Goal: Task Accomplishment & Management: Manage account settings

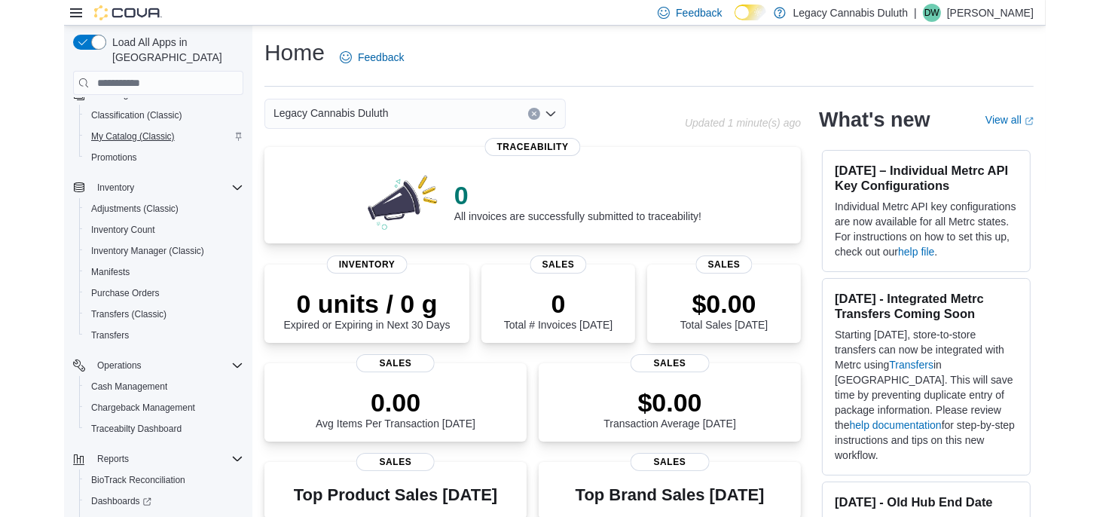
scroll to position [156, 0]
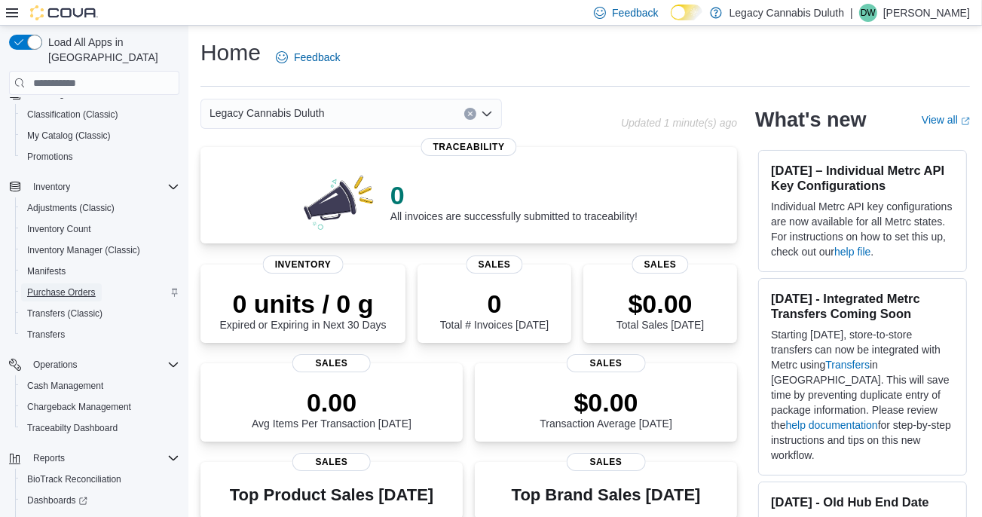
click at [68, 286] on span "Purchase Orders" at bounding box center [61, 292] width 69 height 12
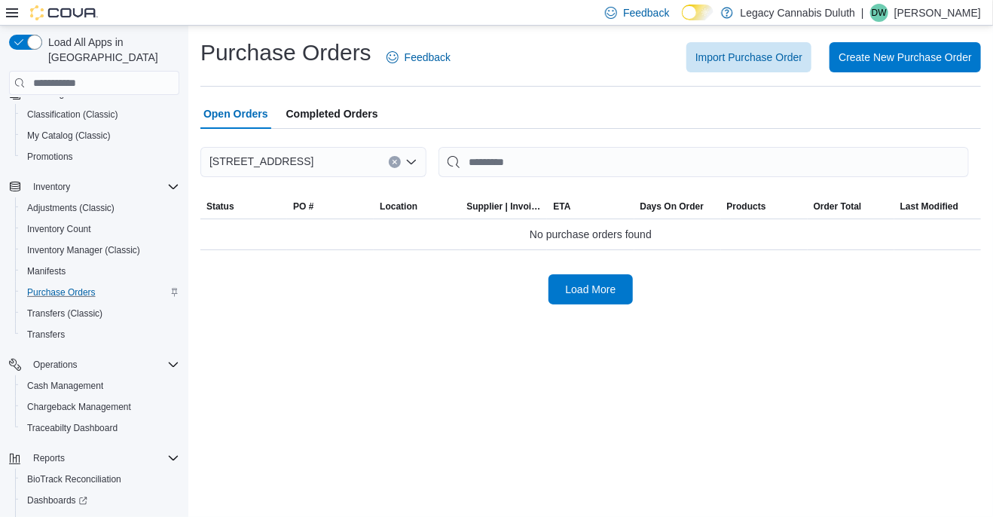
click at [343, 105] on span "Completed Orders" at bounding box center [332, 114] width 92 height 30
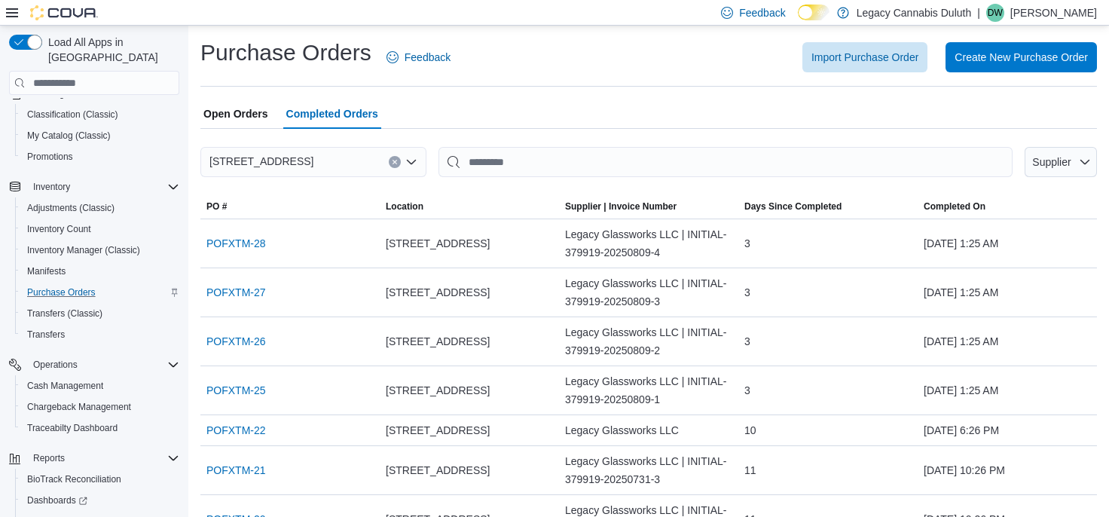
click at [247, 110] on span "Open Orders" at bounding box center [235, 114] width 65 height 30
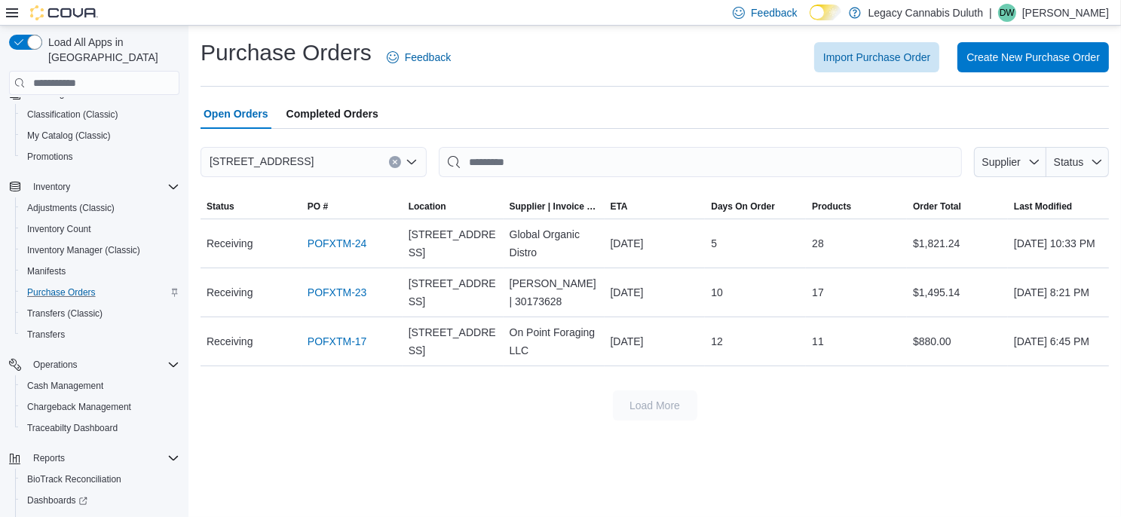
click at [320, 109] on span "Completed Orders" at bounding box center [332, 114] width 92 height 30
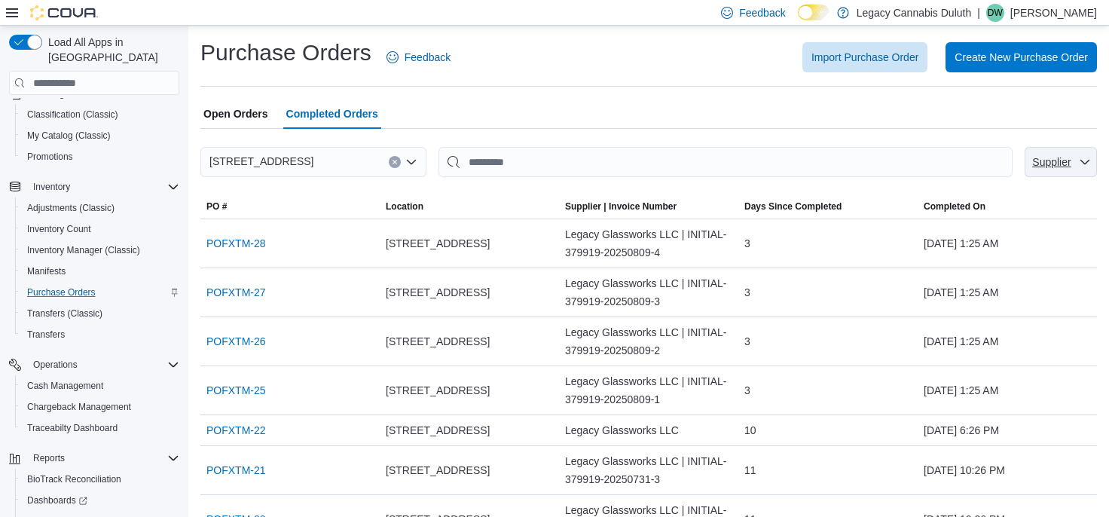
click at [992, 161] on span "Supplier" at bounding box center [1051, 162] width 38 height 12
click at [992, 119] on div "Open Orders Completed Orders" at bounding box center [648, 114] width 897 height 30
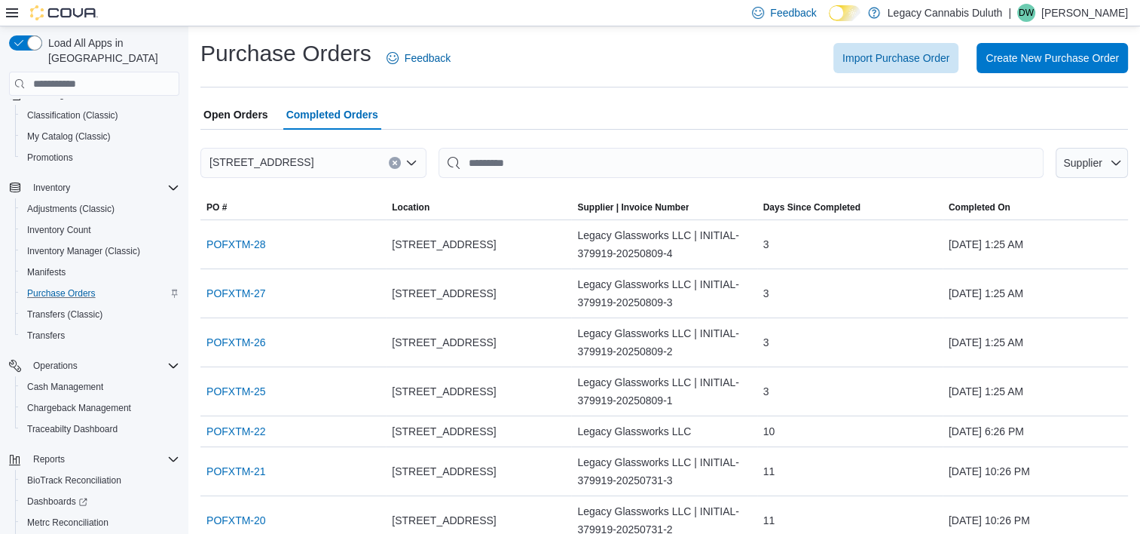
click at [939, 112] on div "Open Orders Completed Orders" at bounding box center [664, 114] width 928 height 30
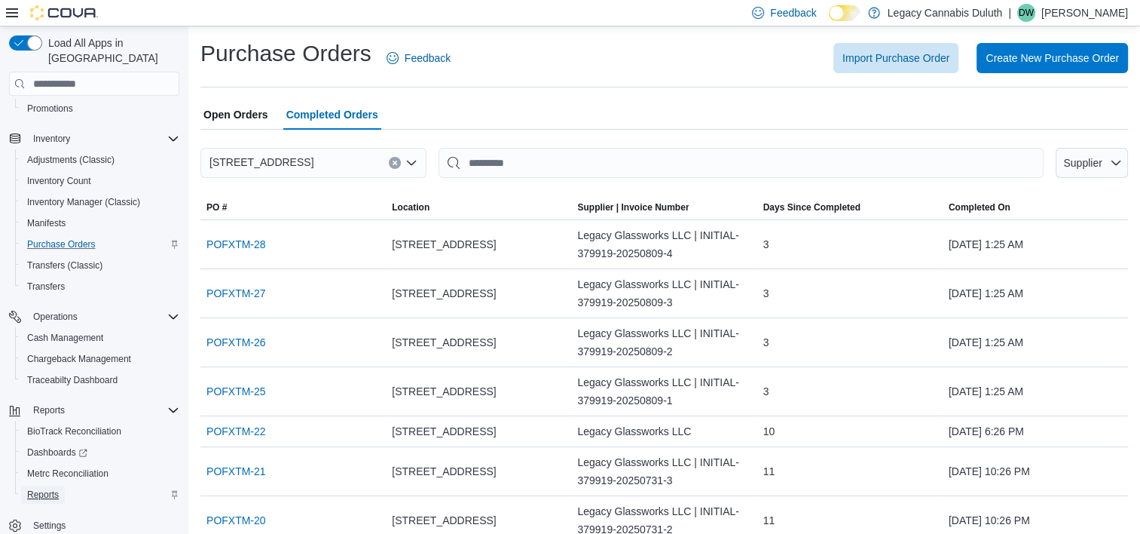
click at [42, 485] on span "Reports" at bounding box center [43, 494] width 32 height 18
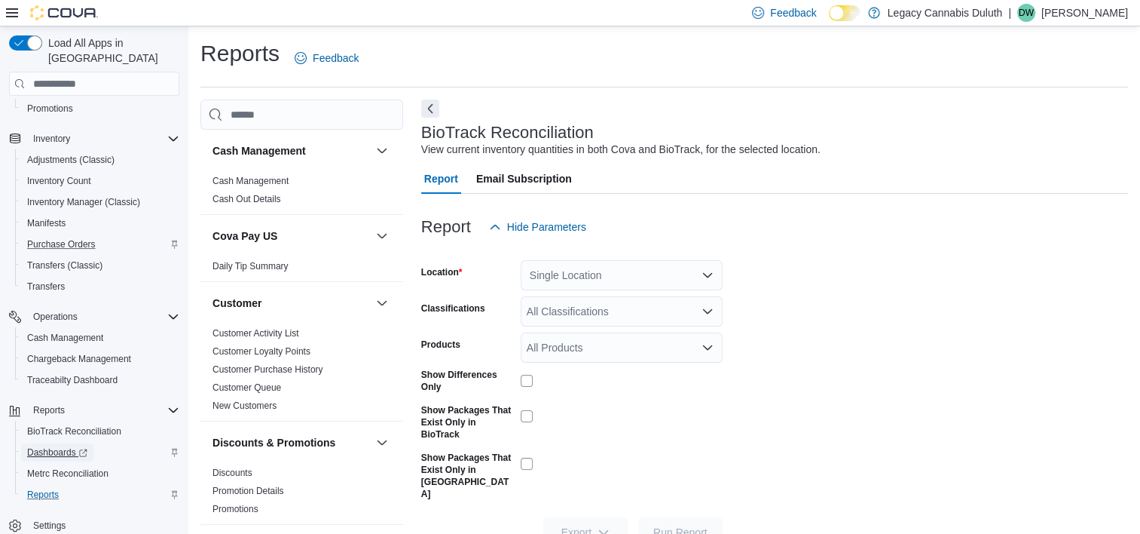
click at [63, 446] on span "Dashboards" at bounding box center [57, 452] width 60 height 12
click at [33, 488] on span "Reports" at bounding box center [43, 494] width 32 height 12
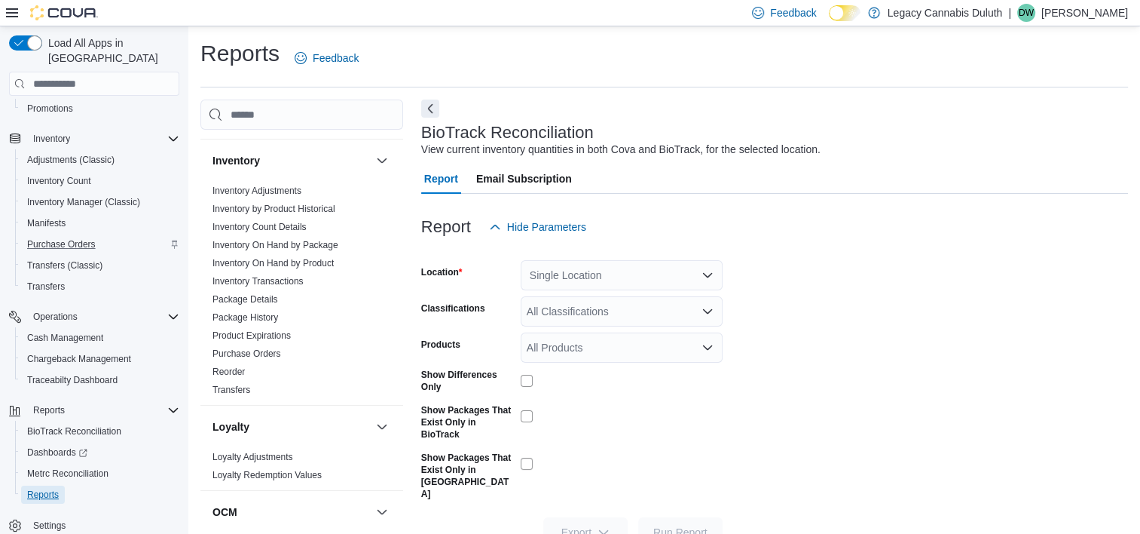
scroll to position [469, 0]
click at [253, 355] on link "Purchase Orders" at bounding box center [247, 354] width 69 height 11
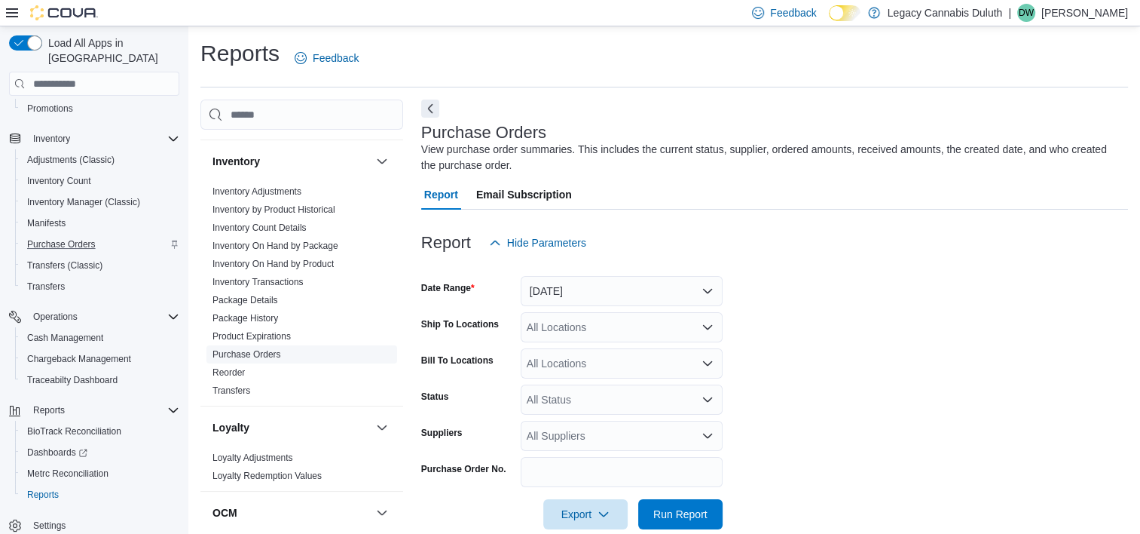
scroll to position [26, 0]
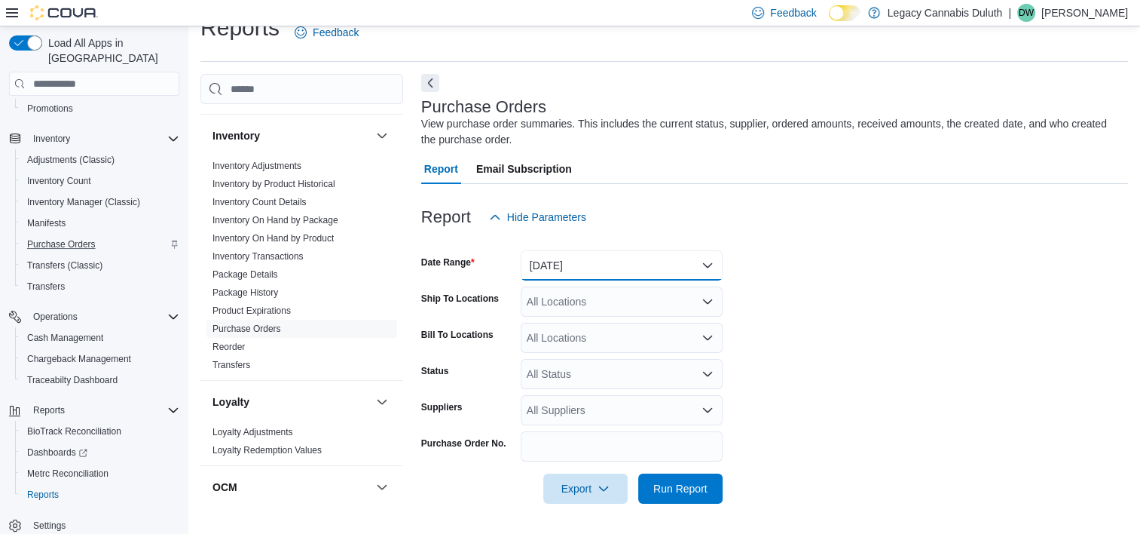
click at [705, 262] on button "[DATE]" at bounding box center [622, 265] width 202 height 30
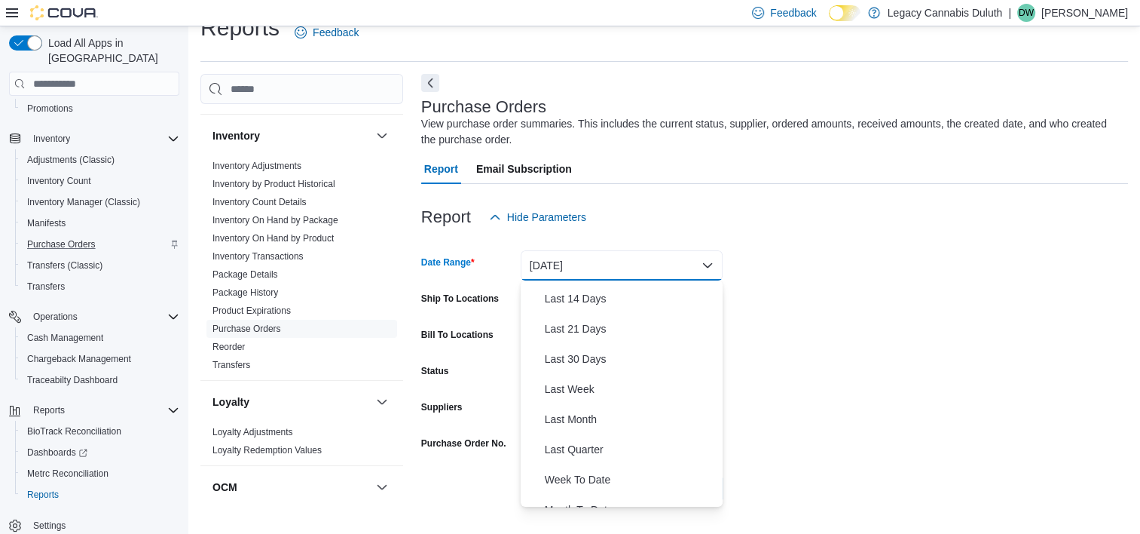
scroll to position [148, 0]
click at [579, 417] on span "Last Month" at bounding box center [631, 419] width 172 height 18
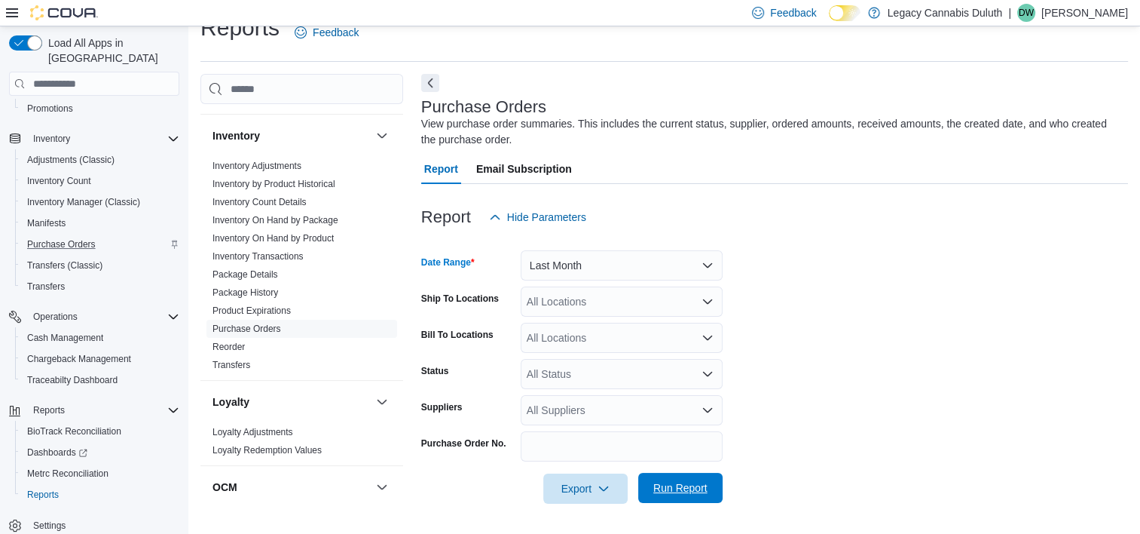
click at [693, 485] on span "Run Report" at bounding box center [680, 487] width 54 height 15
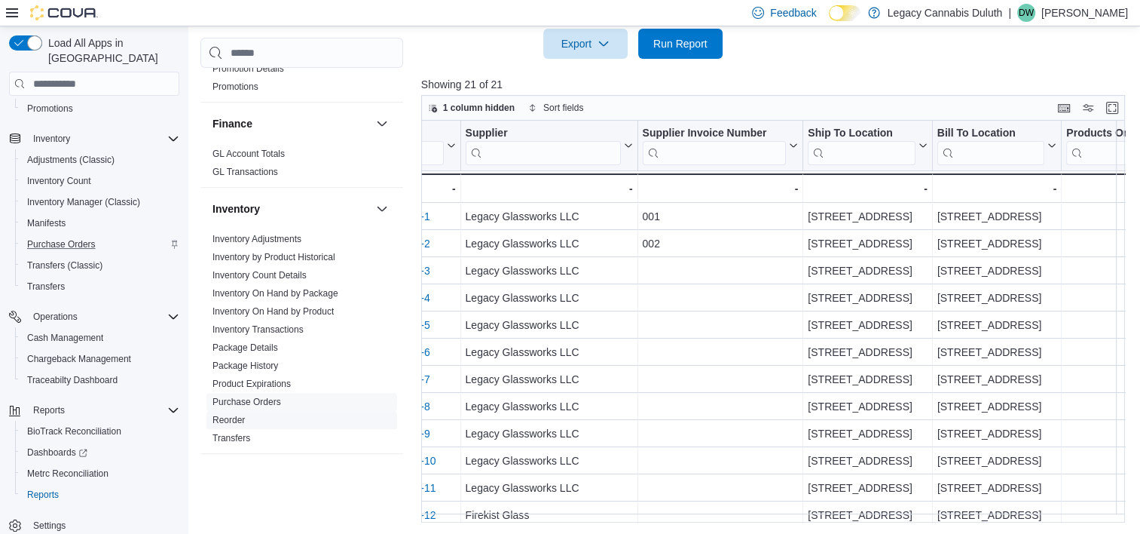
scroll to position [361, 0]
click at [78, 196] on span "Inventory Manager (Classic)" at bounding box center [83, 202] width 113 height 12
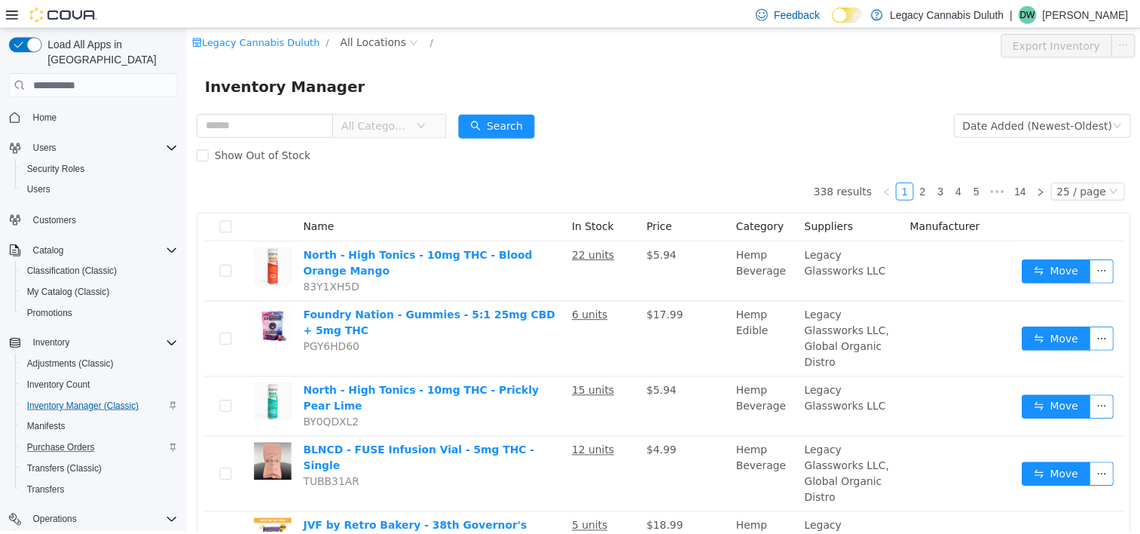
scroll to position [205, 0]
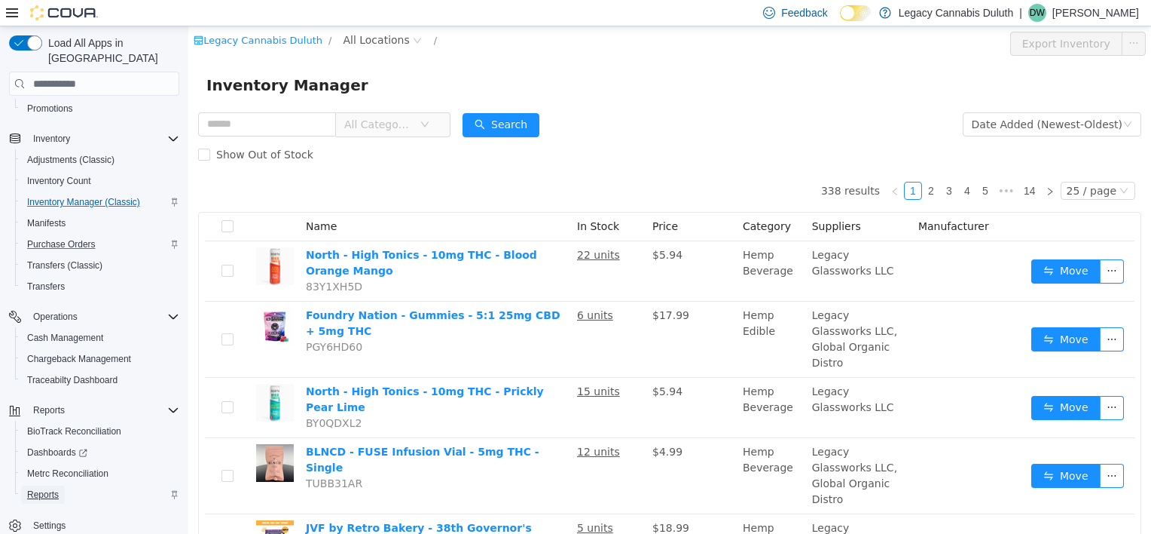
click at [47, 488] on span "Reports" at bounding box center [43, 494] width 32 height 12
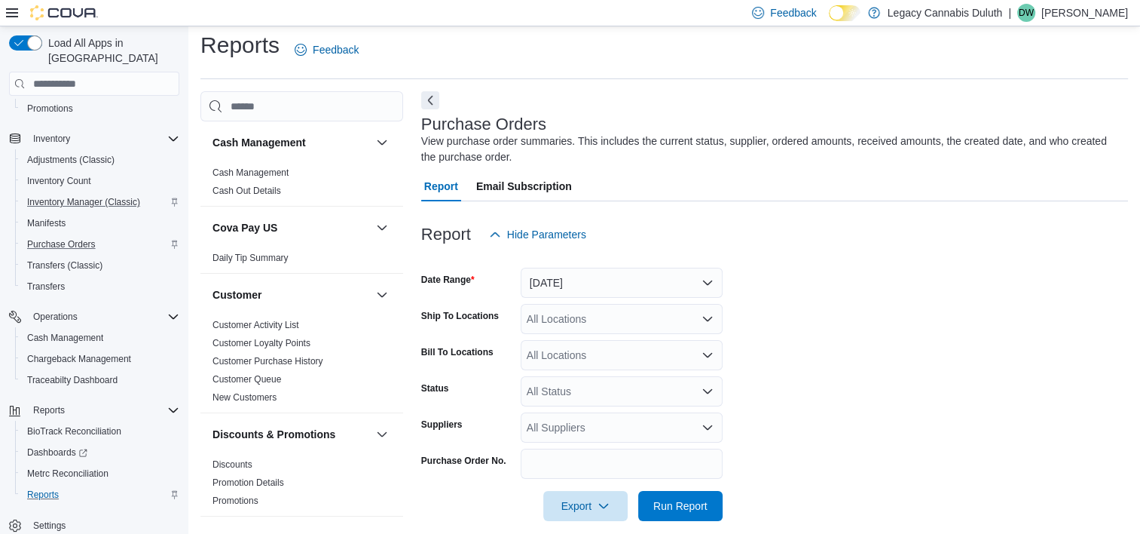
scroll to position [26, 0]
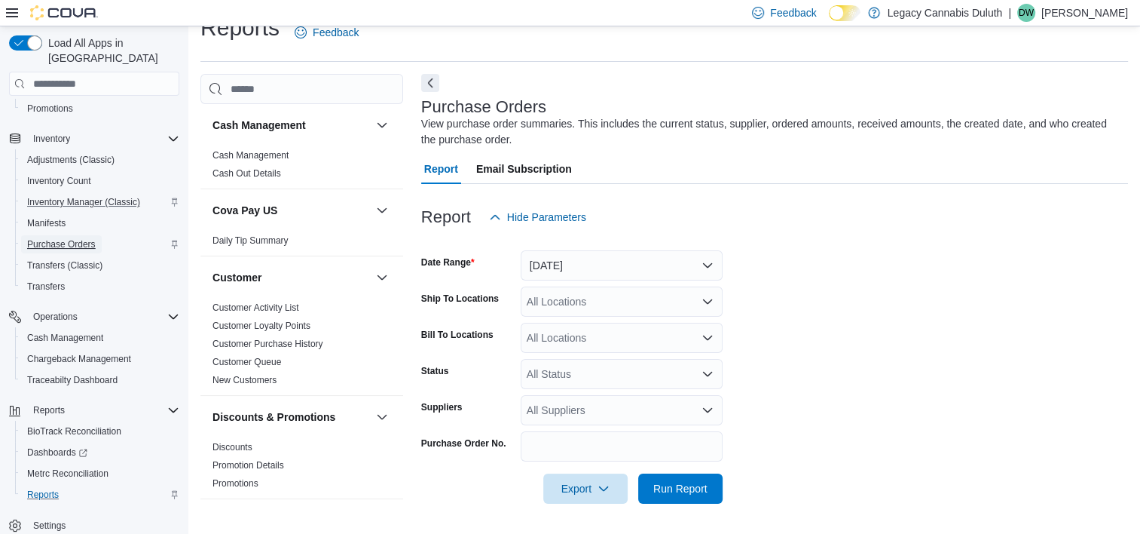
click at [79, 238] on span "Purchase Orders" at bounding box center [61, 244] width 69 height 12
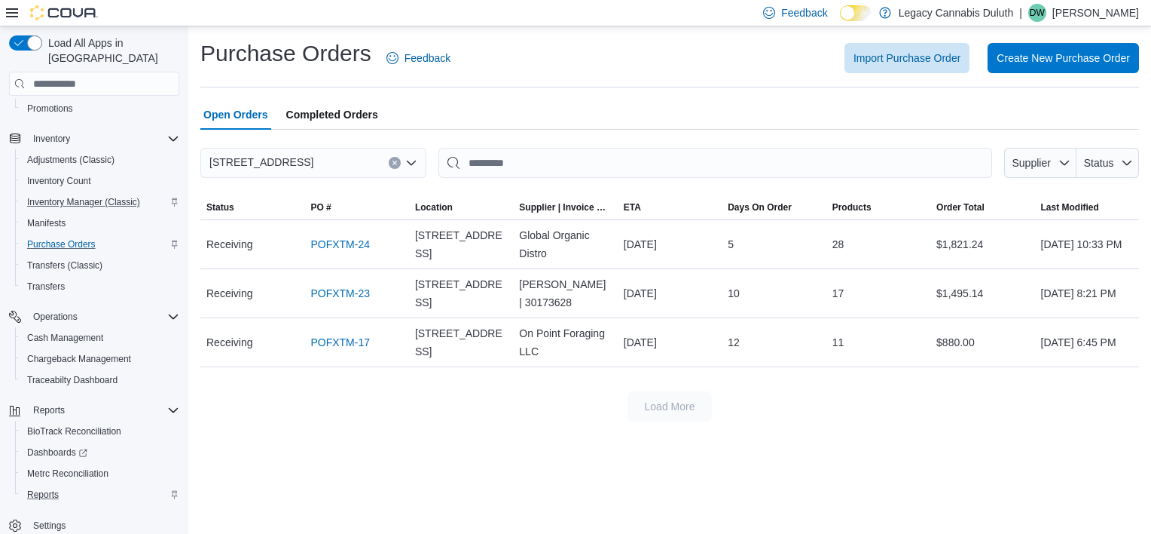
click at [342, 118] on span "Completed Orders" at bounding box center [332, 114] width 92 height 30
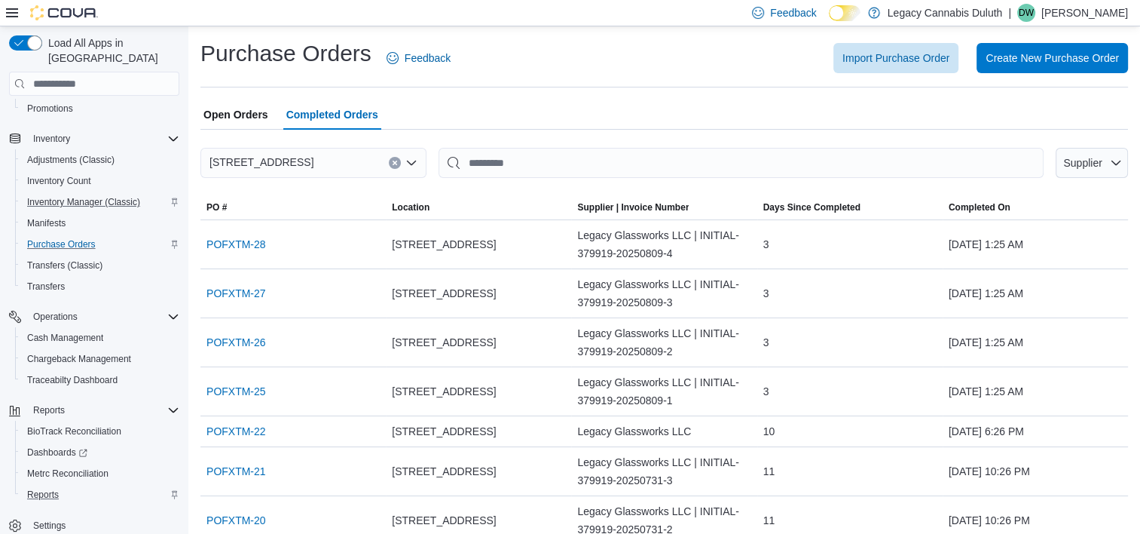
click at [232, 109] on span "Open Orders" at bounding box center [235, 114] width 65 height 30
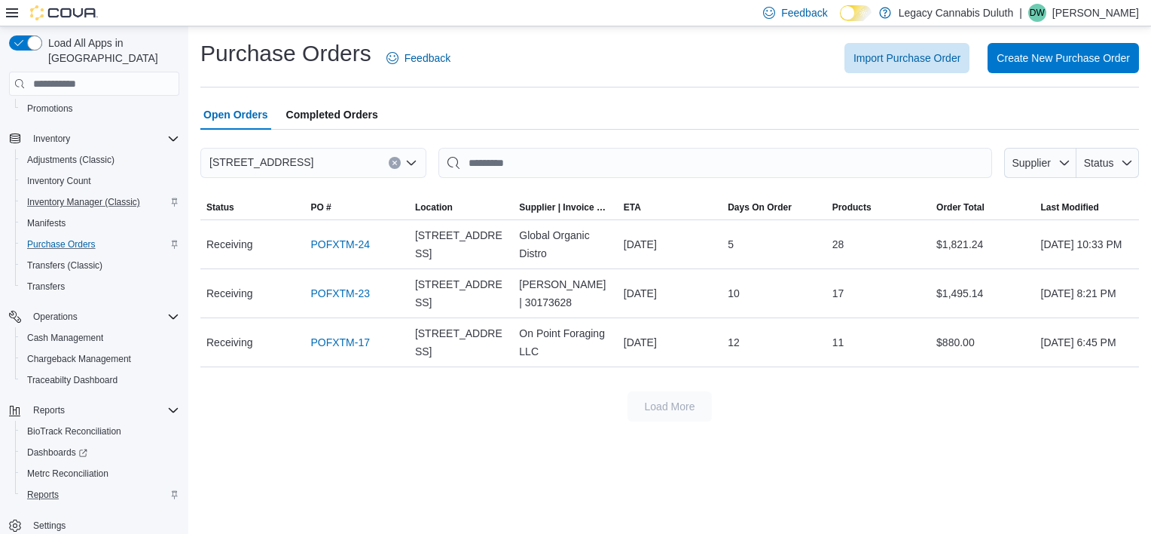
click at [362, 110] on span "Completed Orders" at bounding box center [332, 114] width 92 height 30
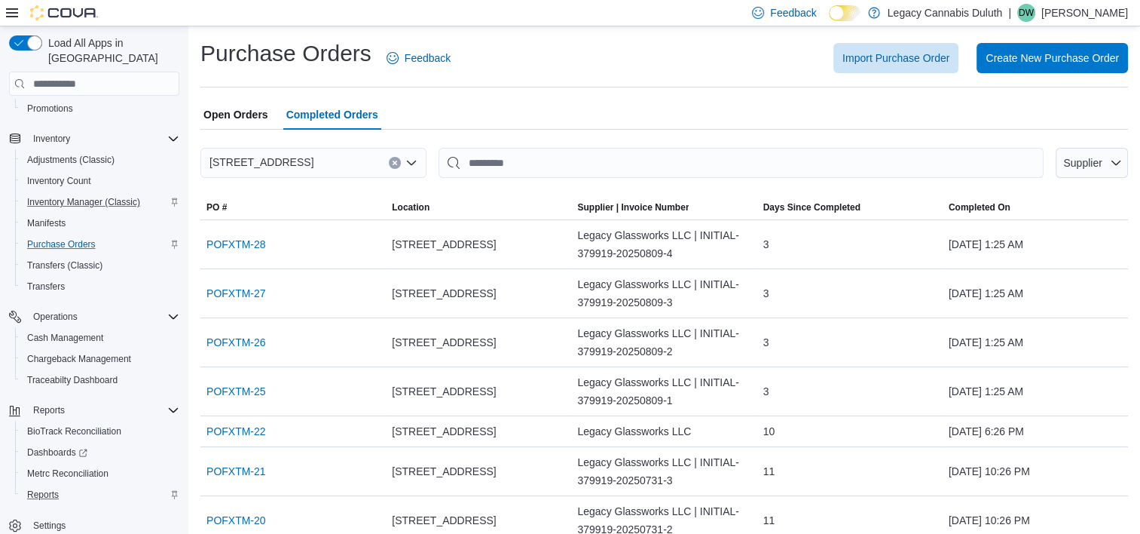
click at [261, 121] on span "Open Orders" at bounding box center [235, 114] width 65 height 30
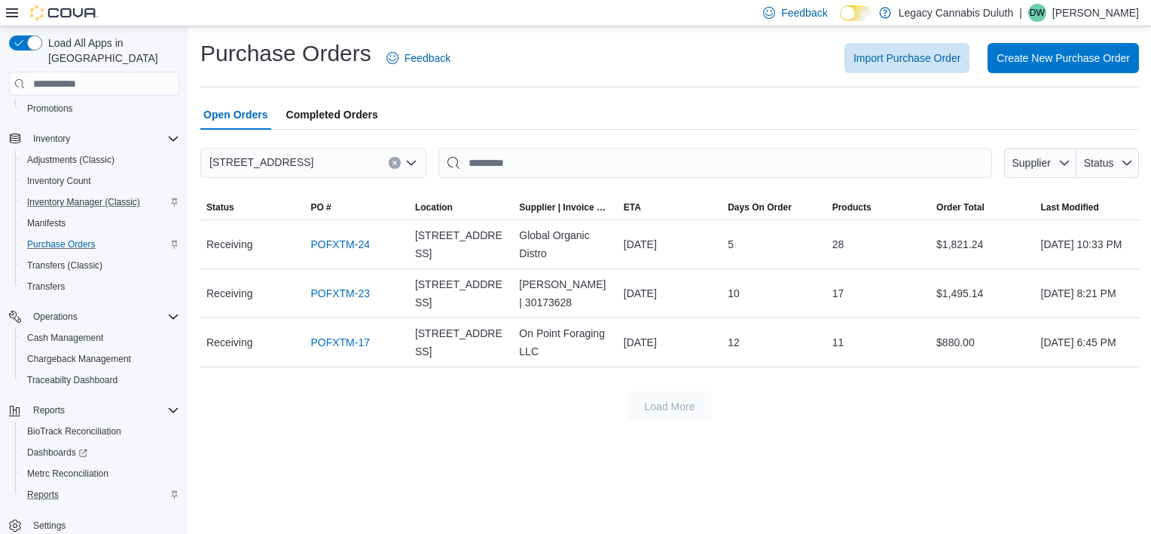
click at [326, 109] on span "Completed Orders" at bounding box center [332, 114] width 92 height 30
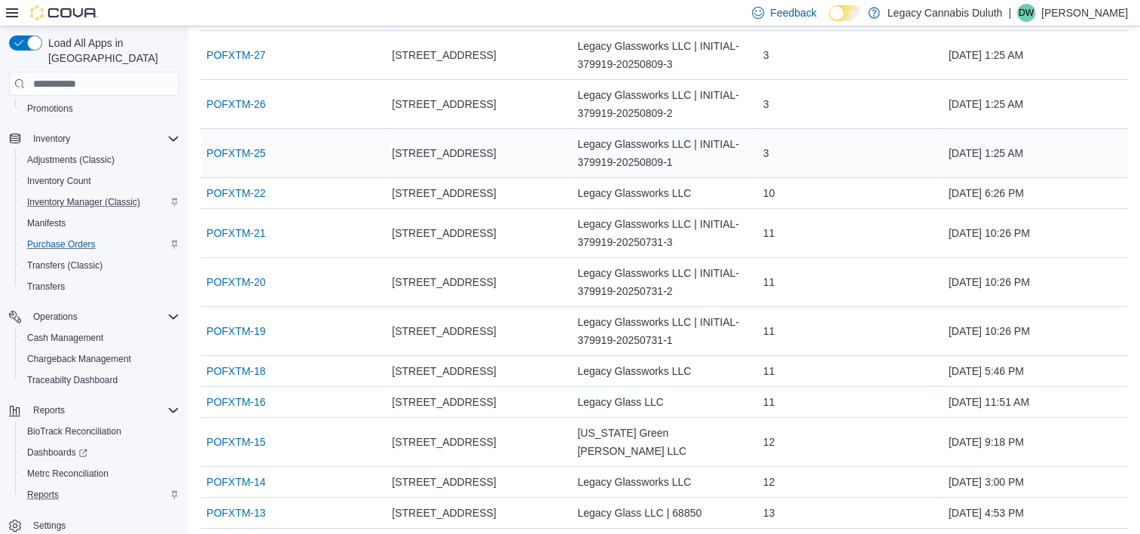
scroll to position [617, 0]
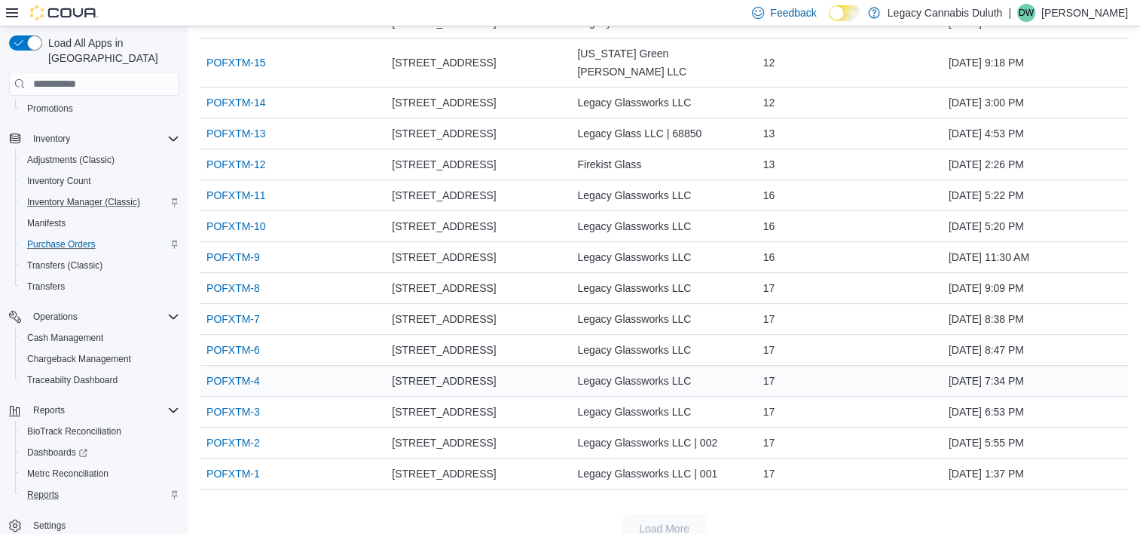
drag, startPoint x: 716, startPoint y: 393, endPoint x: 668, endPoint y: 359, distance: 59.0
click at [668, 365] on div "Legacy Glassworks LLC" at bounding box center [663, 380] width 185 height 30
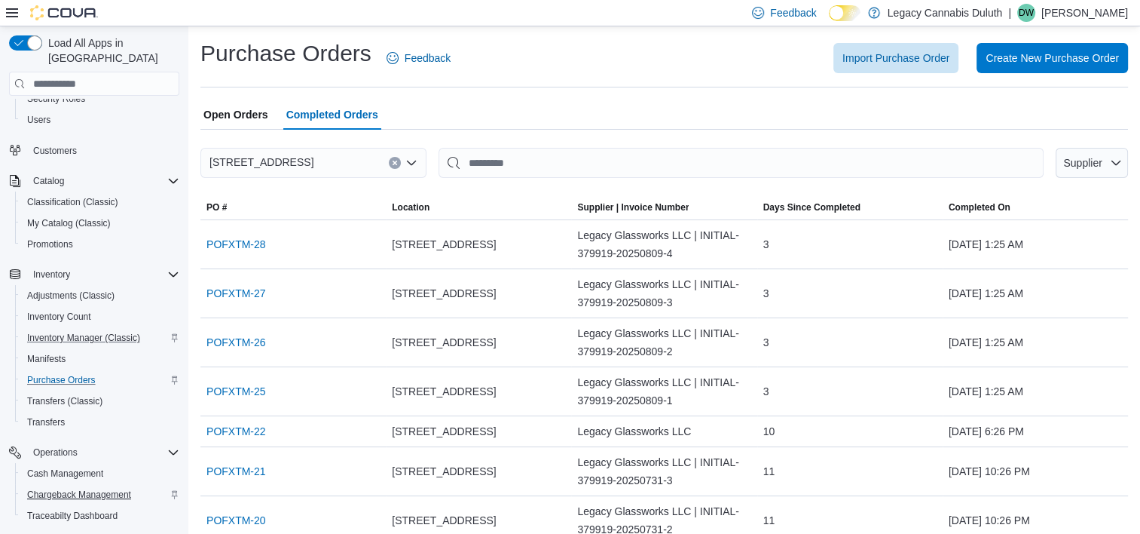
scroll to position [0, 0]
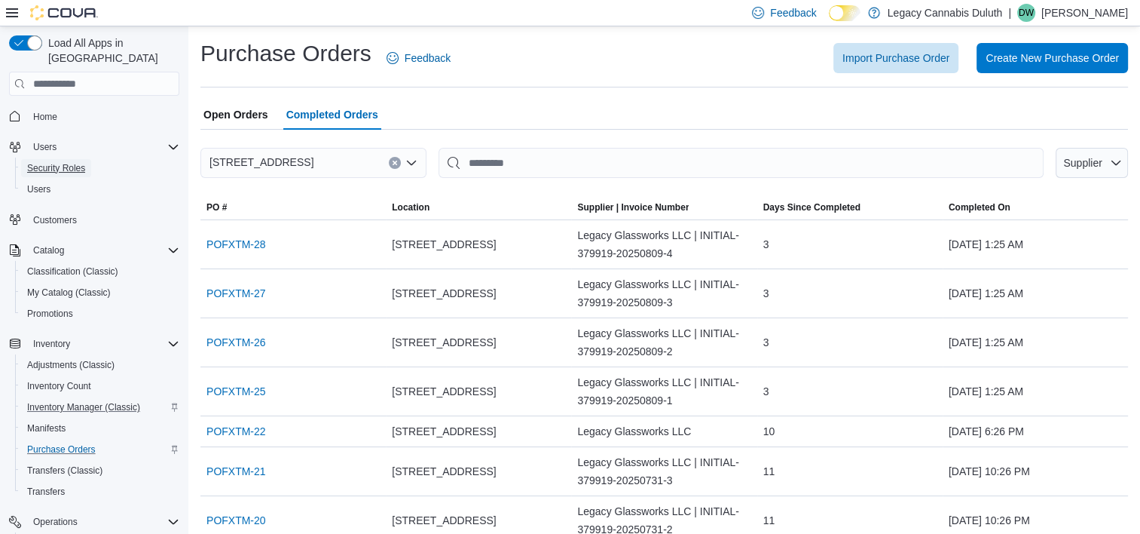
drag, startPoint x: 66, startPoint y: 150, endPoint x: 762, endPoint y: 418, distance: 746.2
click at [66, 162] on span "Security Roles" at bounding box center [56, 168] width 58 height 12
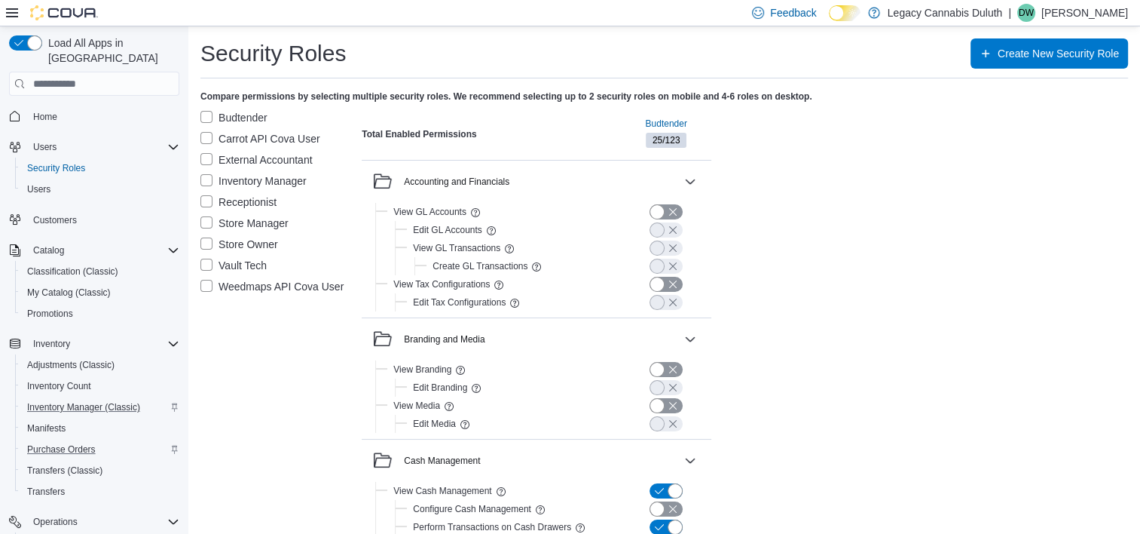
click at [204, 247] on label "Store Owner" at bounding box center [239, 244] width 78 height 18
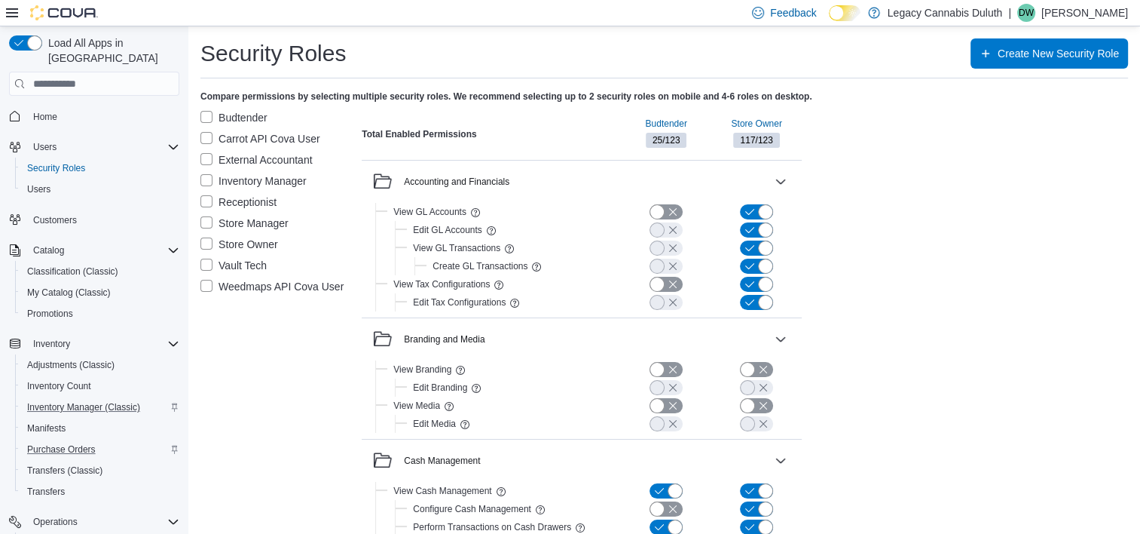
click at [202, 113] on label "Budtender" at bounding box center [233, 118] width 67 height 18
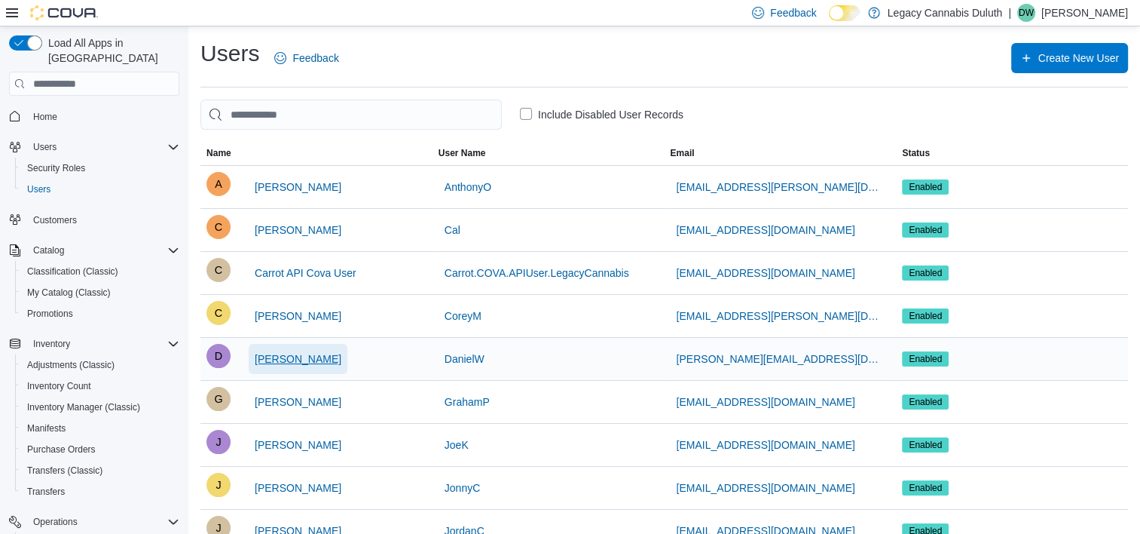
click at [283, 359] on span "Dan Wilken" at bounding box center [298, 358] width 87 height 15
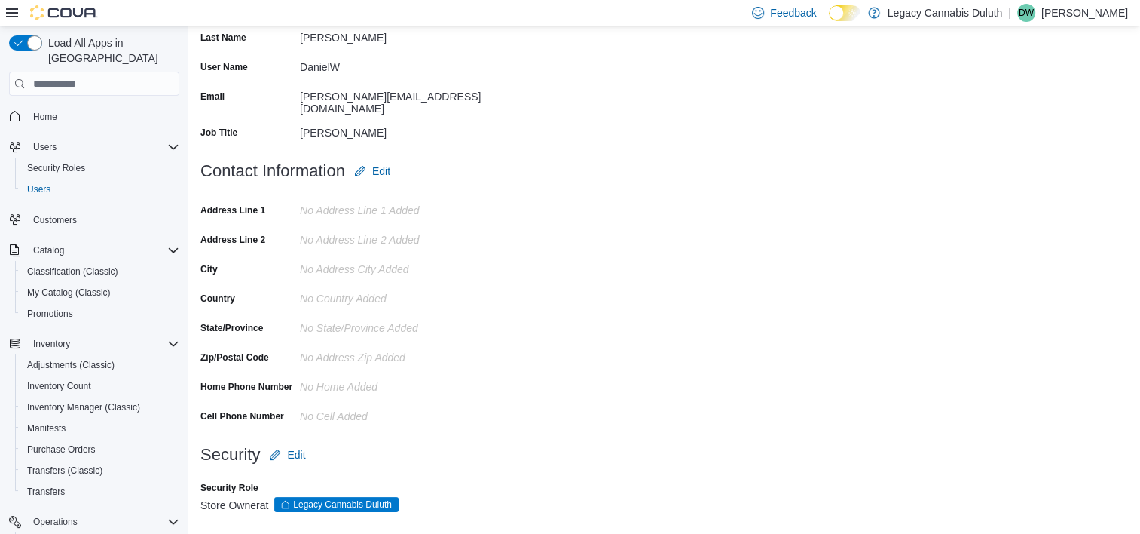
scroll to position [192, 0]
